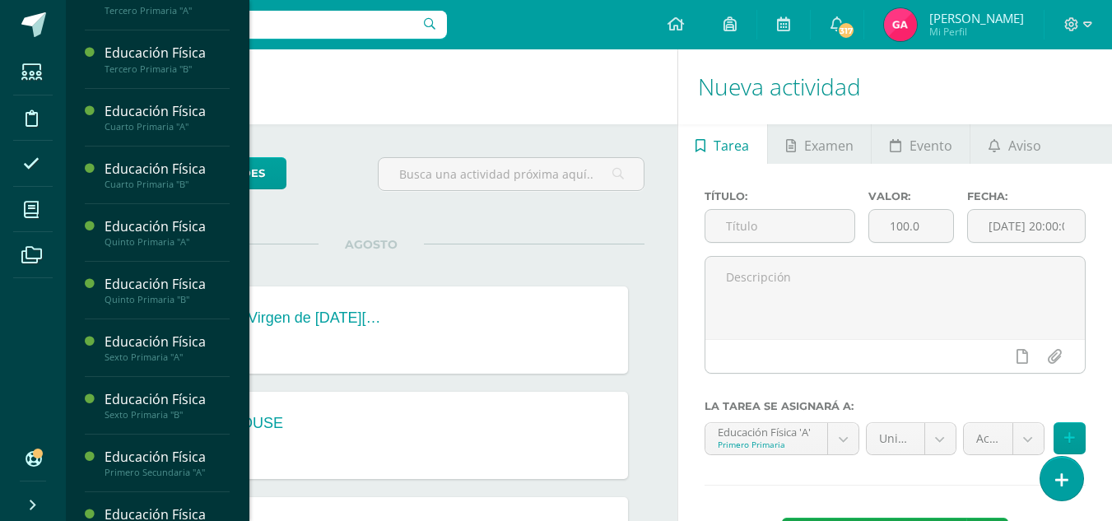
scroll to position [202, 0]
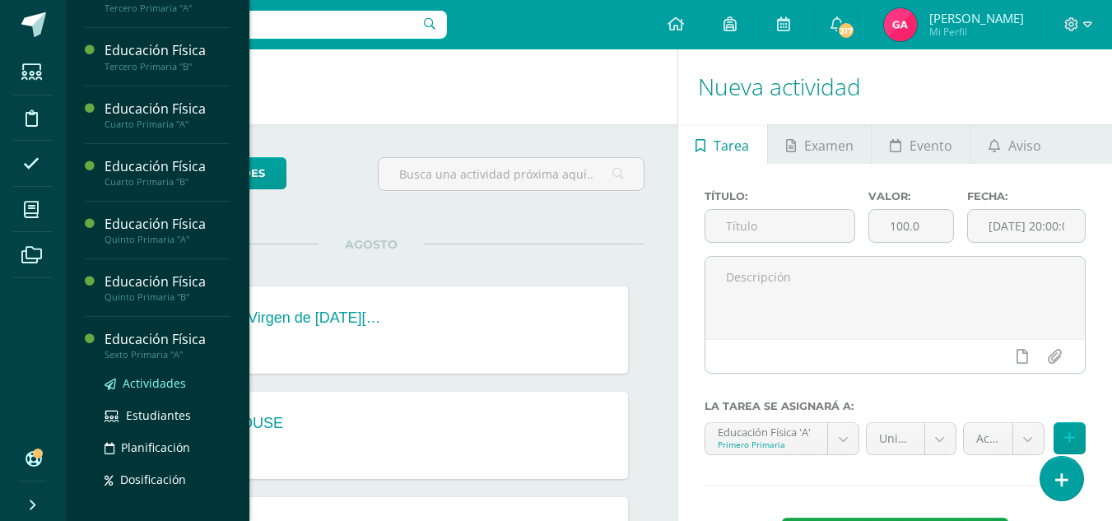
click at [162, 385] on span "Actividades" at bounding box center [154, 383] width 63 height 16
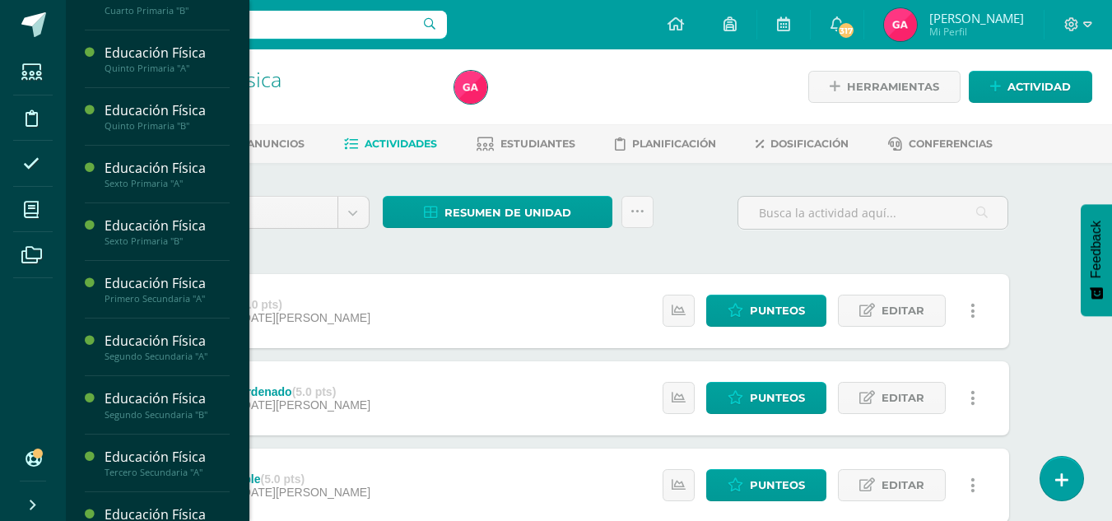
scroll to position [377, 0]
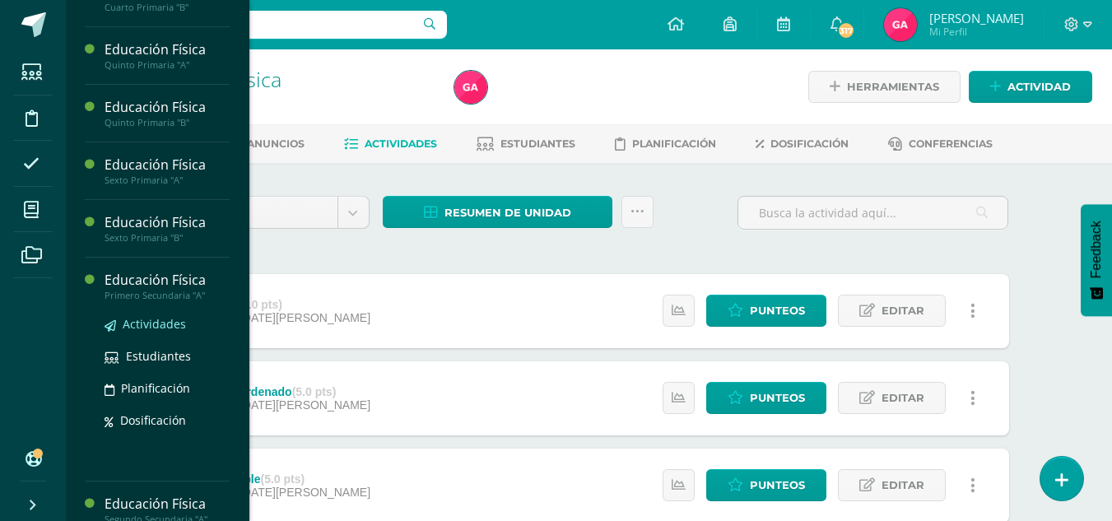
click at [167, 330] on span "Actividades" at bounding box center [154, 324] width 63 height 16
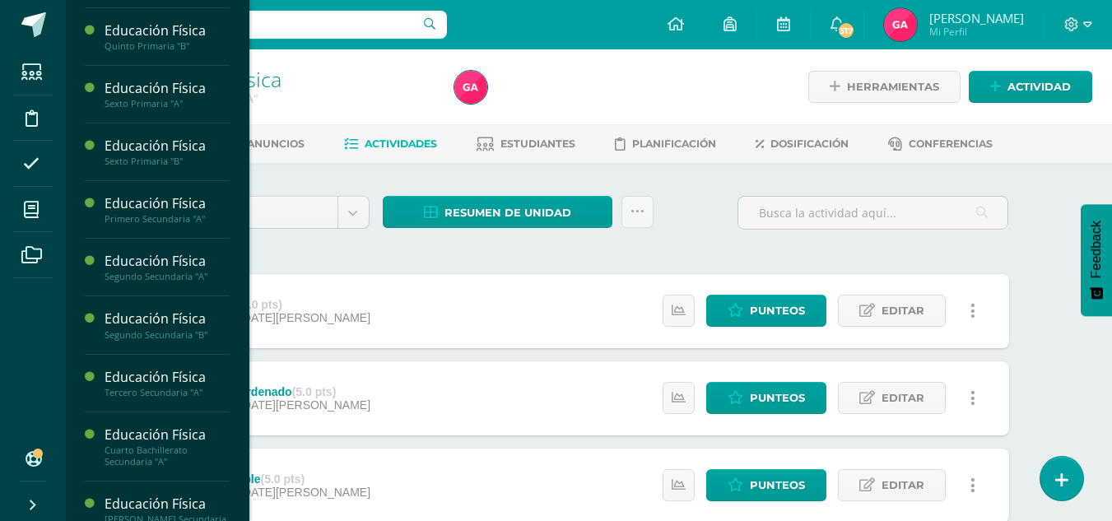
scroll to position [467, 0]
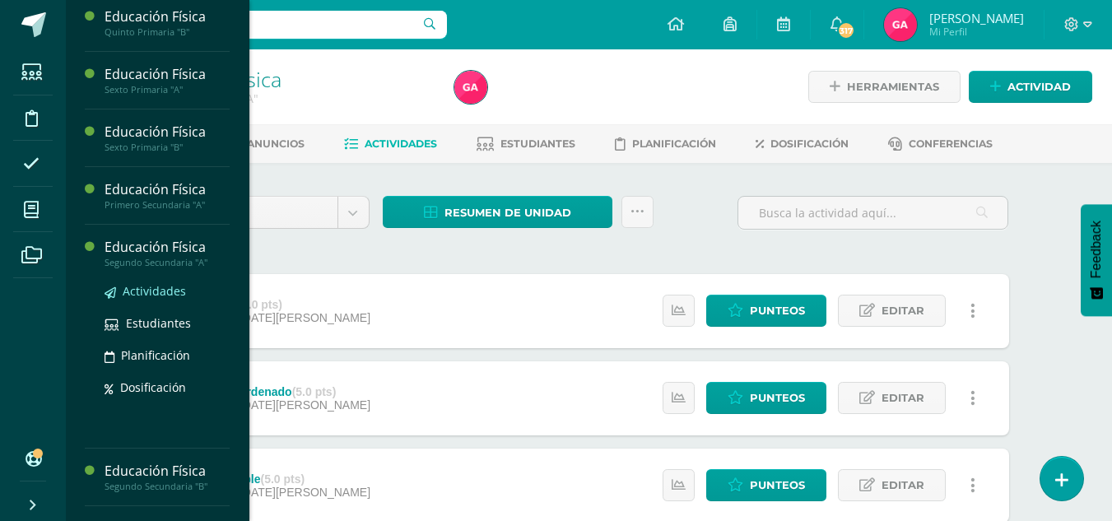
click at [156, 290] on span "Actividades" at bounding box center [154, 291] width 63 height 16
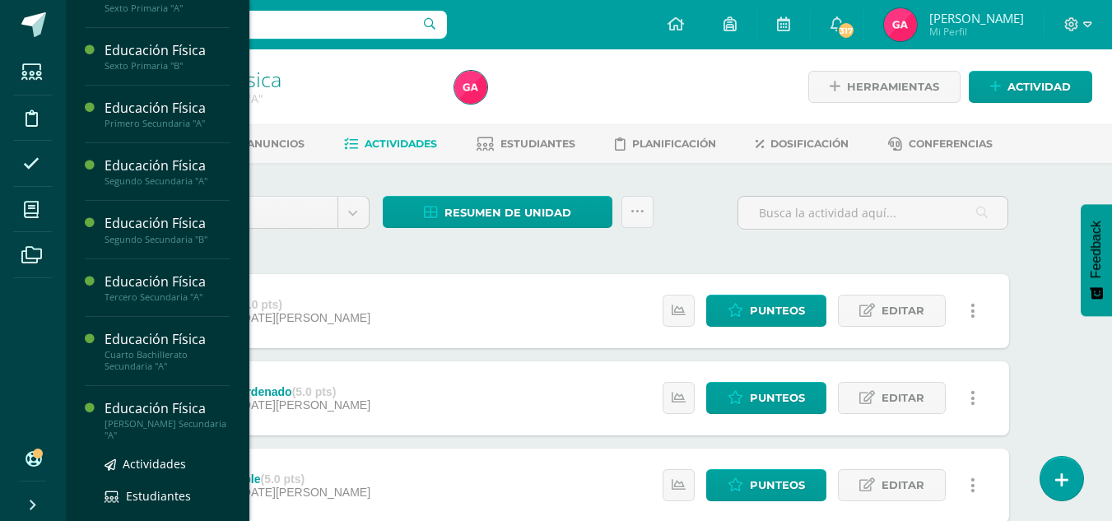
scroll to position [582, 0]
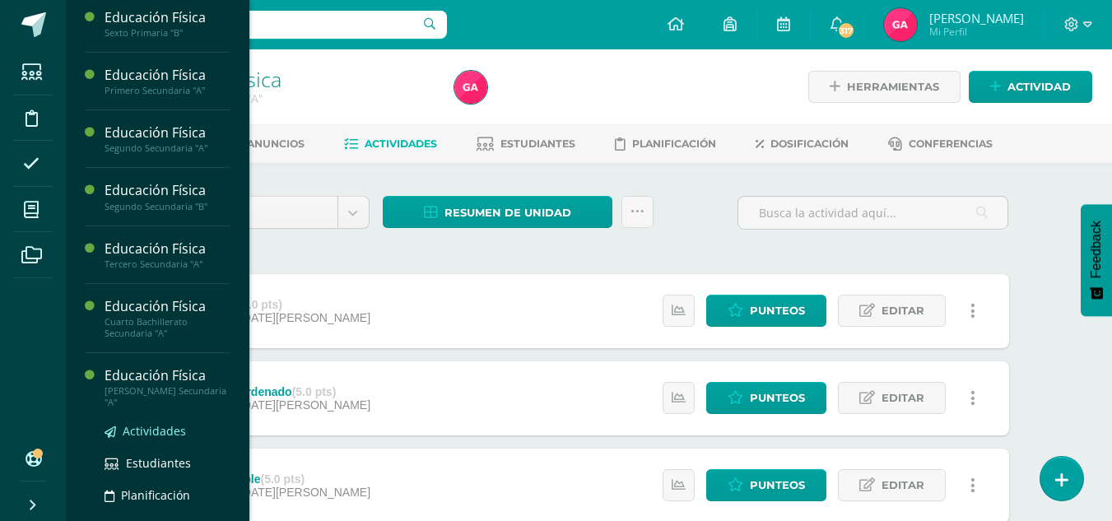
click at [150, 430] on span "Actividades" at bounding box center [154, 431] width 63 height 16
